Goal: Information Seeking & Learning: Find specific page/section

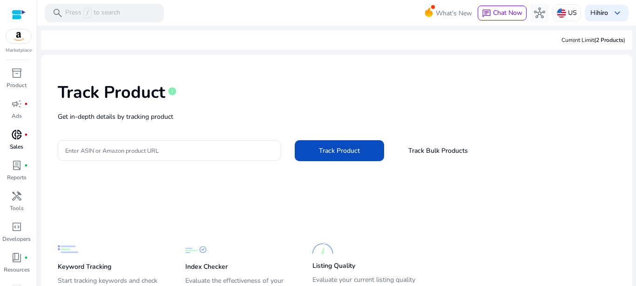
click at [15, 145] on p "Sales" at bounding box center [17, 146] width 14 height 8
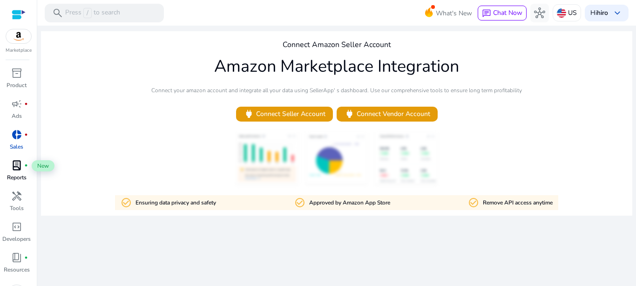
click at [12, 171] on span "lab_profile" at bounding box center [16, 165] width 11 height 11
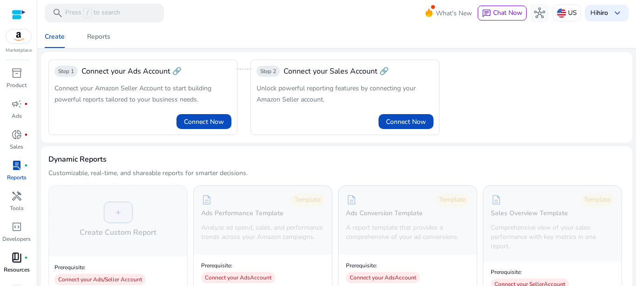
click at [16, 247] on link "code_blocks Developers" at bounding box center [16, 234] width 33 height 31
click at [16, 250] on div "book_4 fiber_manual_record" at bounding box center [17, 257] width 26 height 15
click at [18, 257] on span "book_4" at bounding box center [16, 257] width 11 height 11
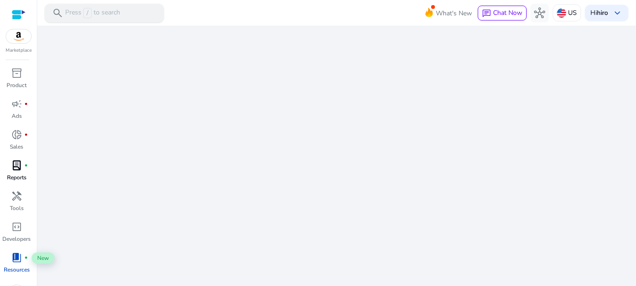
click at [120, 14] on div "search Press / to search" at bounding box center [104, 13] width 119 height 19
click at [17, 39] on div at bounding box center [318, 143] width 636 height 286
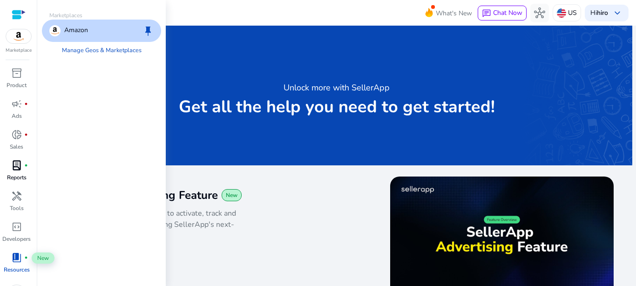
click at [81, 35] on p "Amazon" at bounding box center [76, 30] width 24 height 11
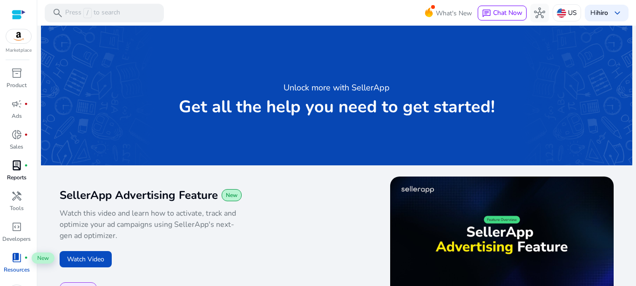
click at [266, 82] on div "Unlock more with SellerApp Get all the help you need to get started!" at bounding box center [336, 96] width 591 height 140
click at [129, 14] on div "search Press / to search" at bounding box center [104, 13] width 119 height 19
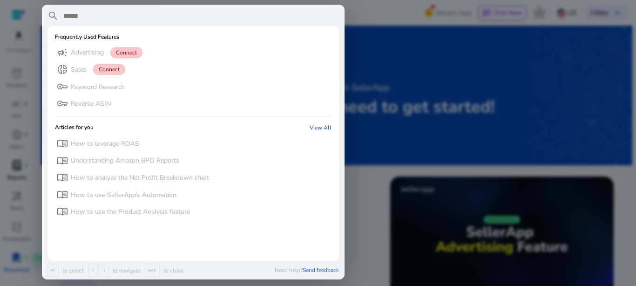
click at [94, 11] on input "text" at bounding box center [200, 15] width 277 height 11
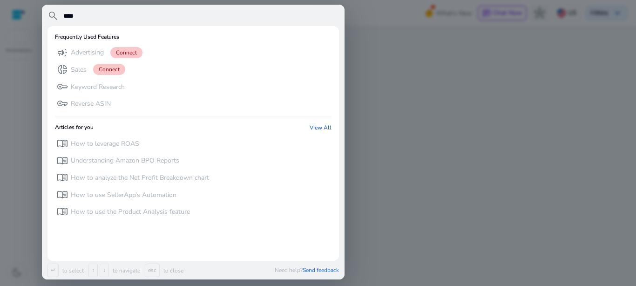
type input "****"
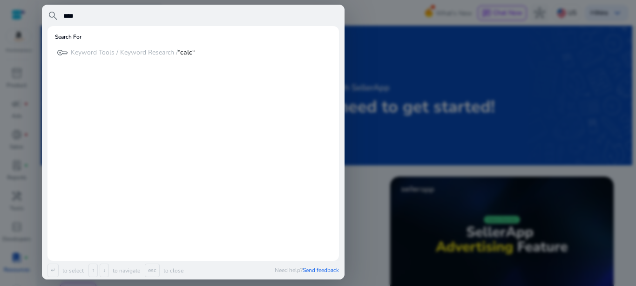
drag, startPoint x: 129, startPoint y: 14, endPoint x: 99, endPoint y: 13, distance: 30.3
click at [95, 11] on input "****" at bounding box center [200, 15] width 277 height 11
